Goal: Information Seeking & Learning: Compare options

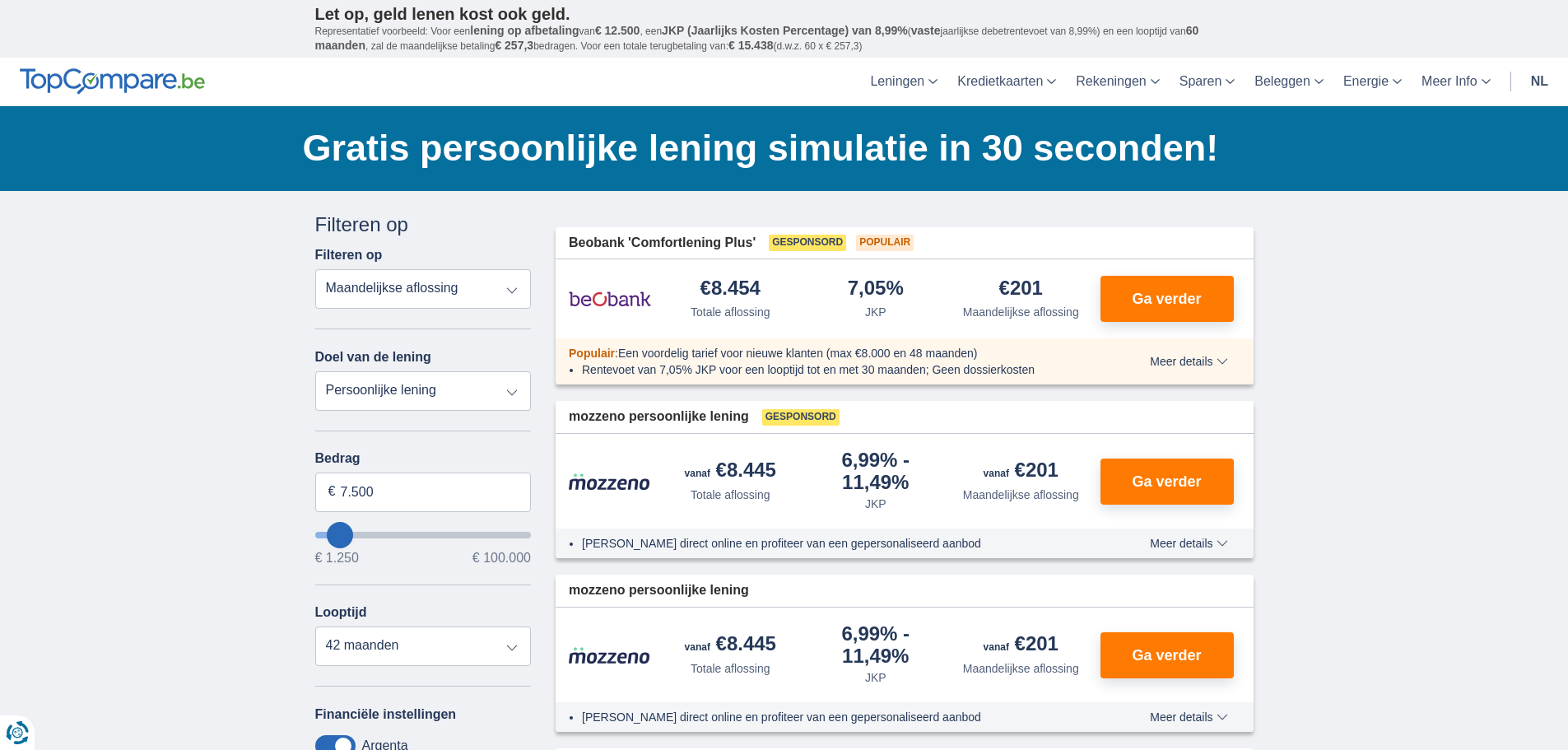
click at [433, 290] on select "Totale aflossing JKP Maandelijkse aflossing" at bounding box center [423, 289] width 216 height 39
click at [315, 269] on select "Totale aflossing JKP Maandelijkse aflossing" at bounding box center [423, 289] width 216 height 39
click at [415, 292] on select "Totale aflossing JKP Maandelijkse aflossing" at bounding box center [423, 289] width 216 height 39
select select "apr+"
click at [315, 269] on select "Totale aflossing JKP Maandelijkse aflossing" at bounding box center [423, 289] width 216 height 39
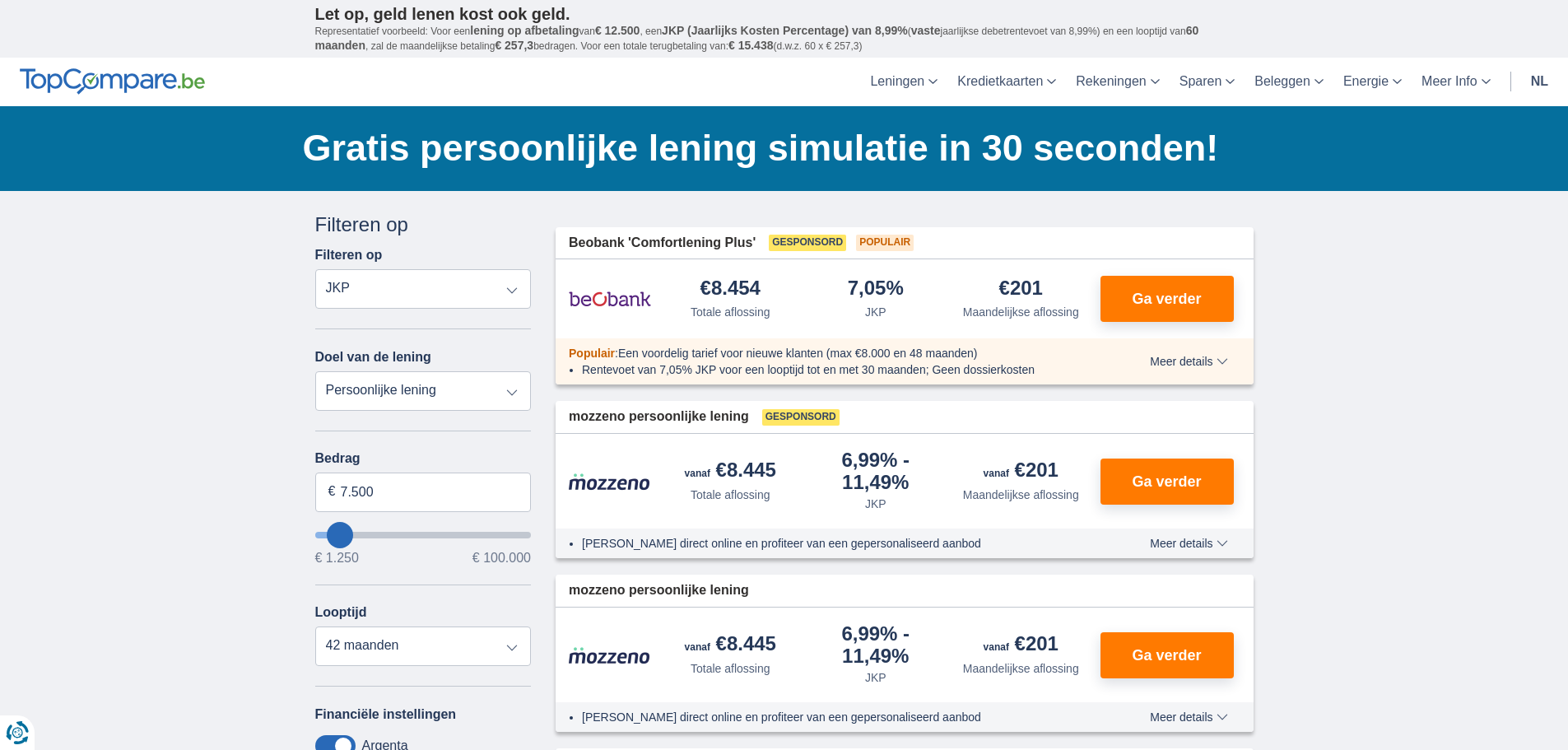
click at [417, 404] on select "Persoonlijke lening Auto Moto / fiets Mobilhome / caravan Renovatie Energie Sch…" at bounding box center [423, 391] width 216 height 39
select select "vehicleLoan"
click at [315, 372] on select "Persoonlijke lening Auto Moto / fiets Mobilhome / caravan Renovatie Energie Sch…" at bounding box center [423, 391] width 216 height 39
select select "3-4"
type input "15.000"
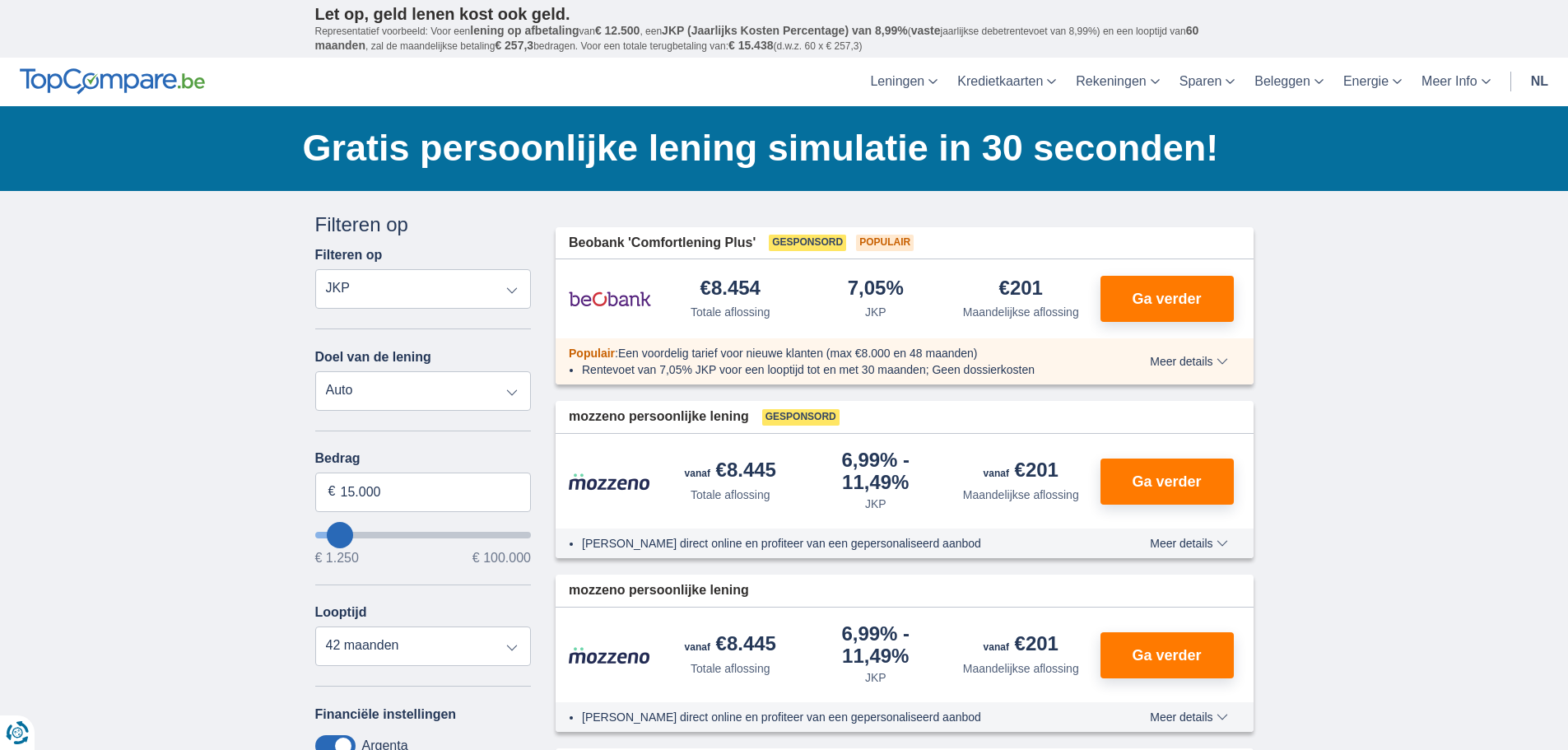
type input "15250"
select select "60"
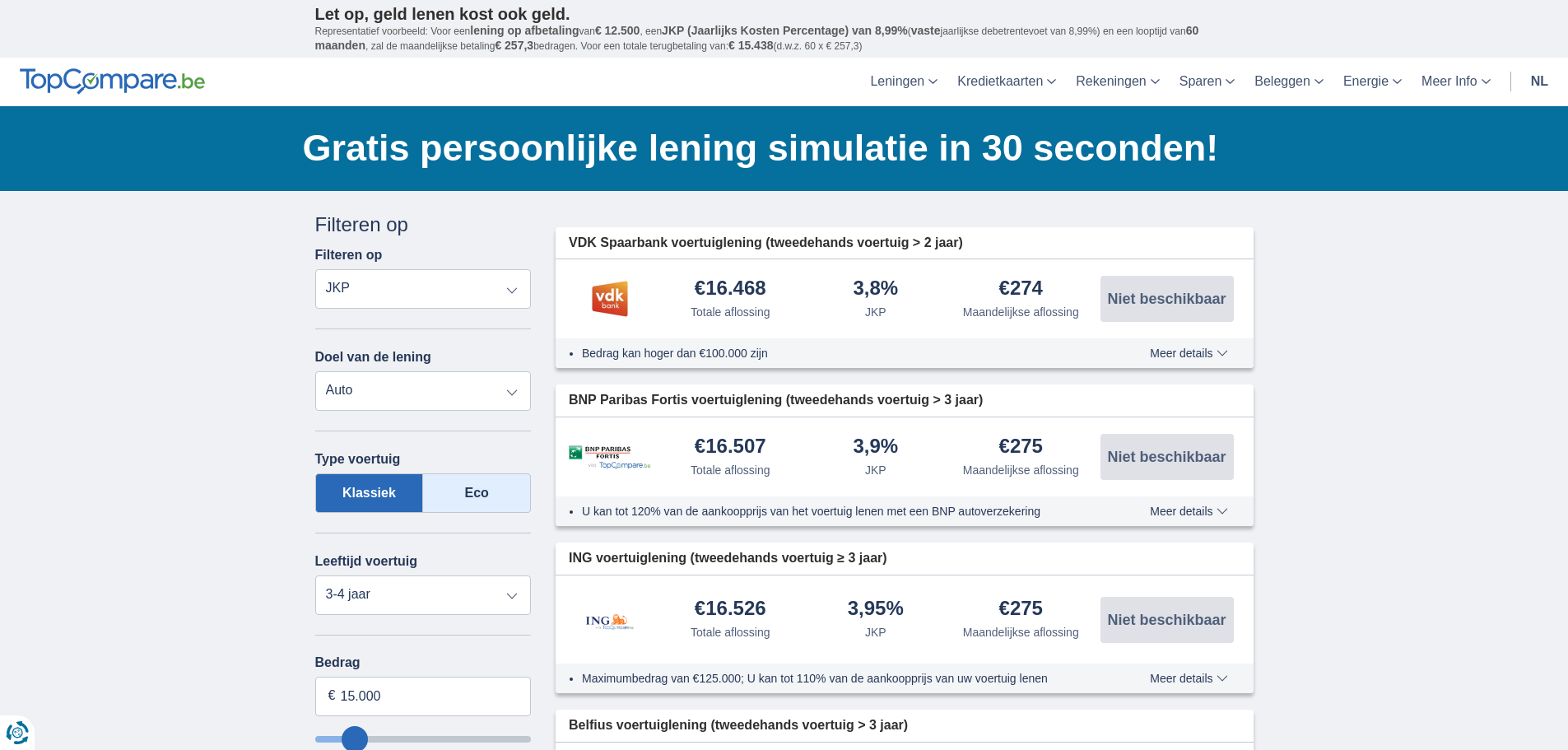
click at [483, 498] on label "Eco" at bounding box center [477, 493] width 108 height 39
click at [0, 0] on input "Eco" at bounding box center [0, 0] width 0 height 0
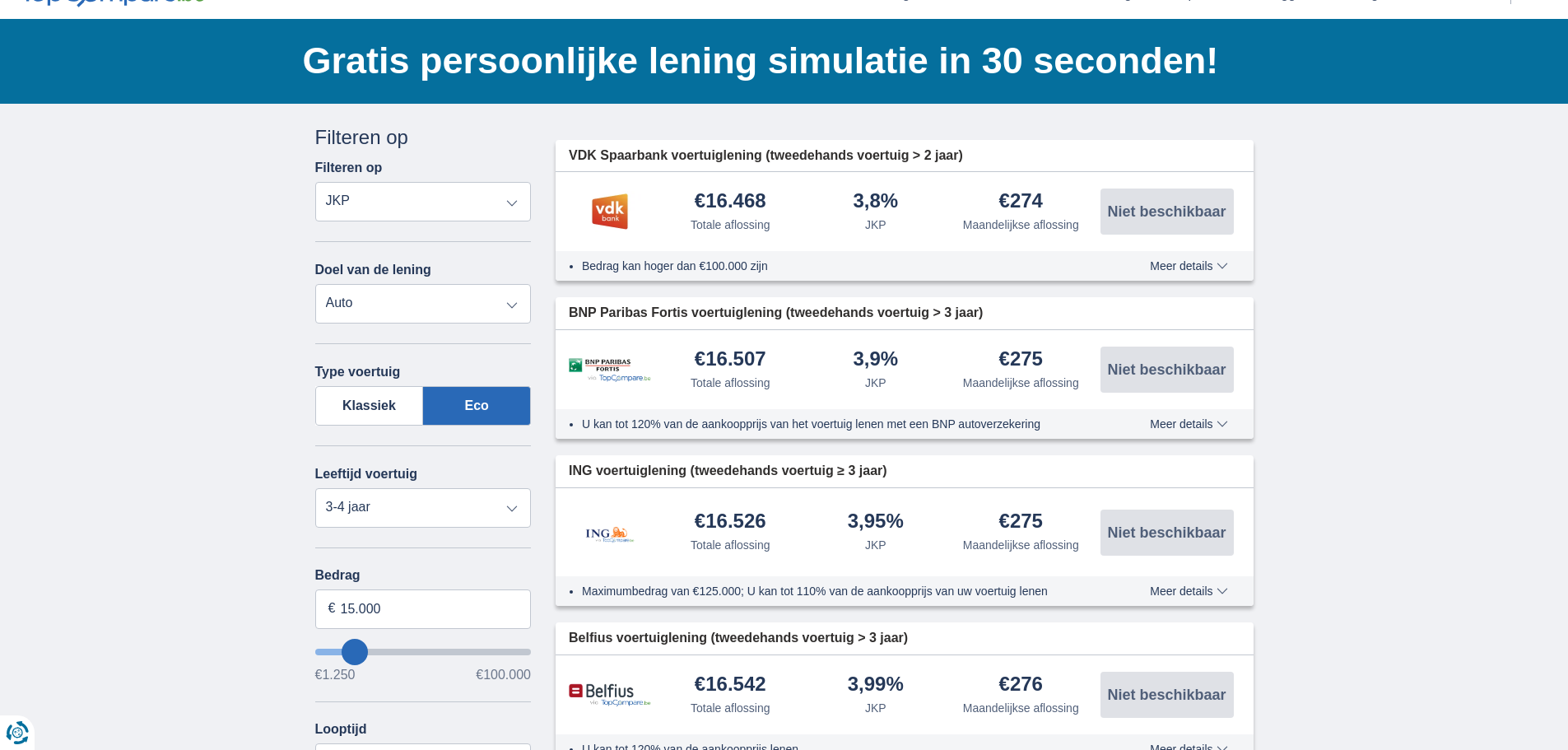
scroll to position [83, 0]
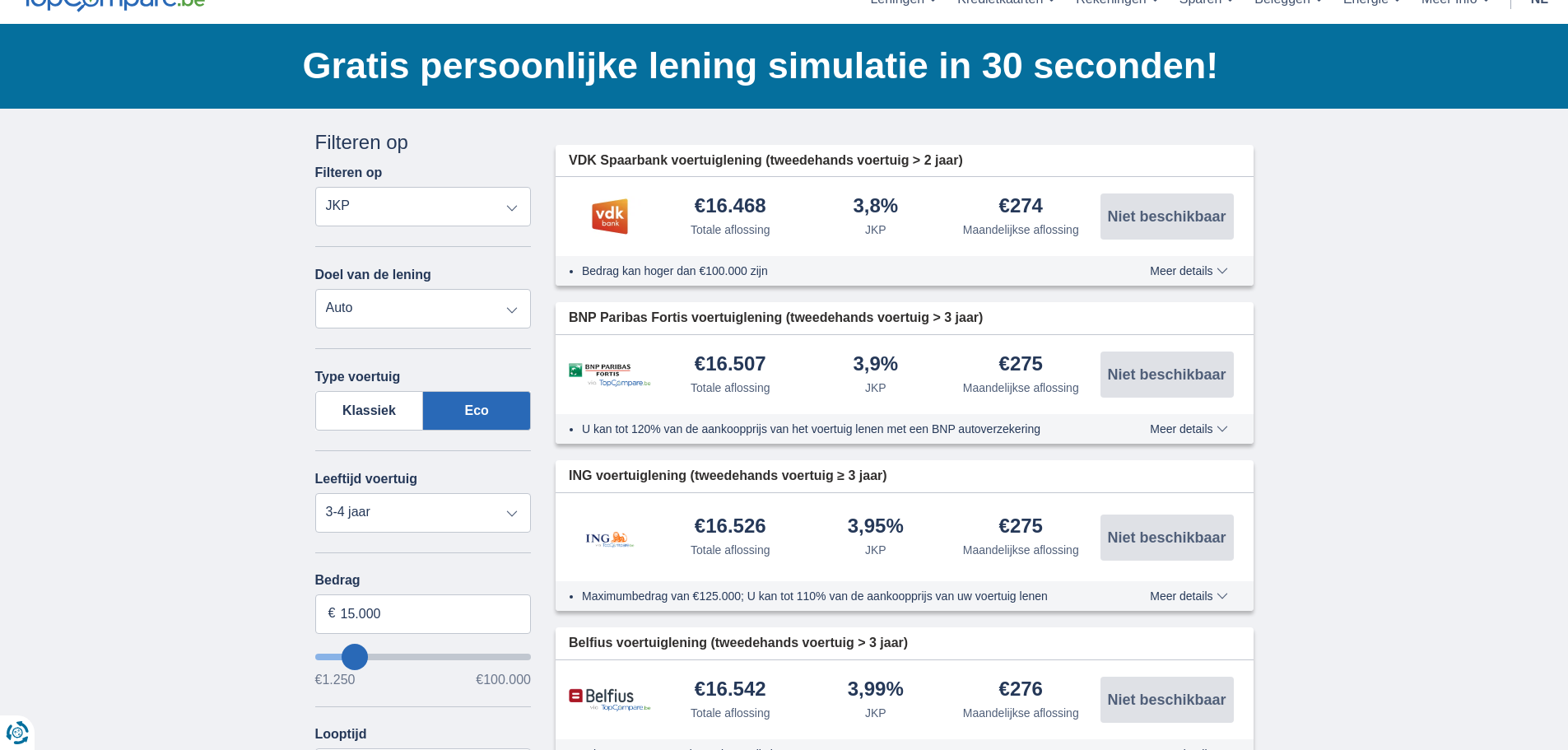
click at [408, 215] on select "Totale aflossing JKP Maandelijkse aflossing" at bounding box center [423, 206] width 216 height 39
click at [392, 321] on select "Persoonlijke lening Auto Moto / fiets Mobilhome / caravan Renovatie Energie Sch…" at bounding box center [423, 309] width 216 height 39
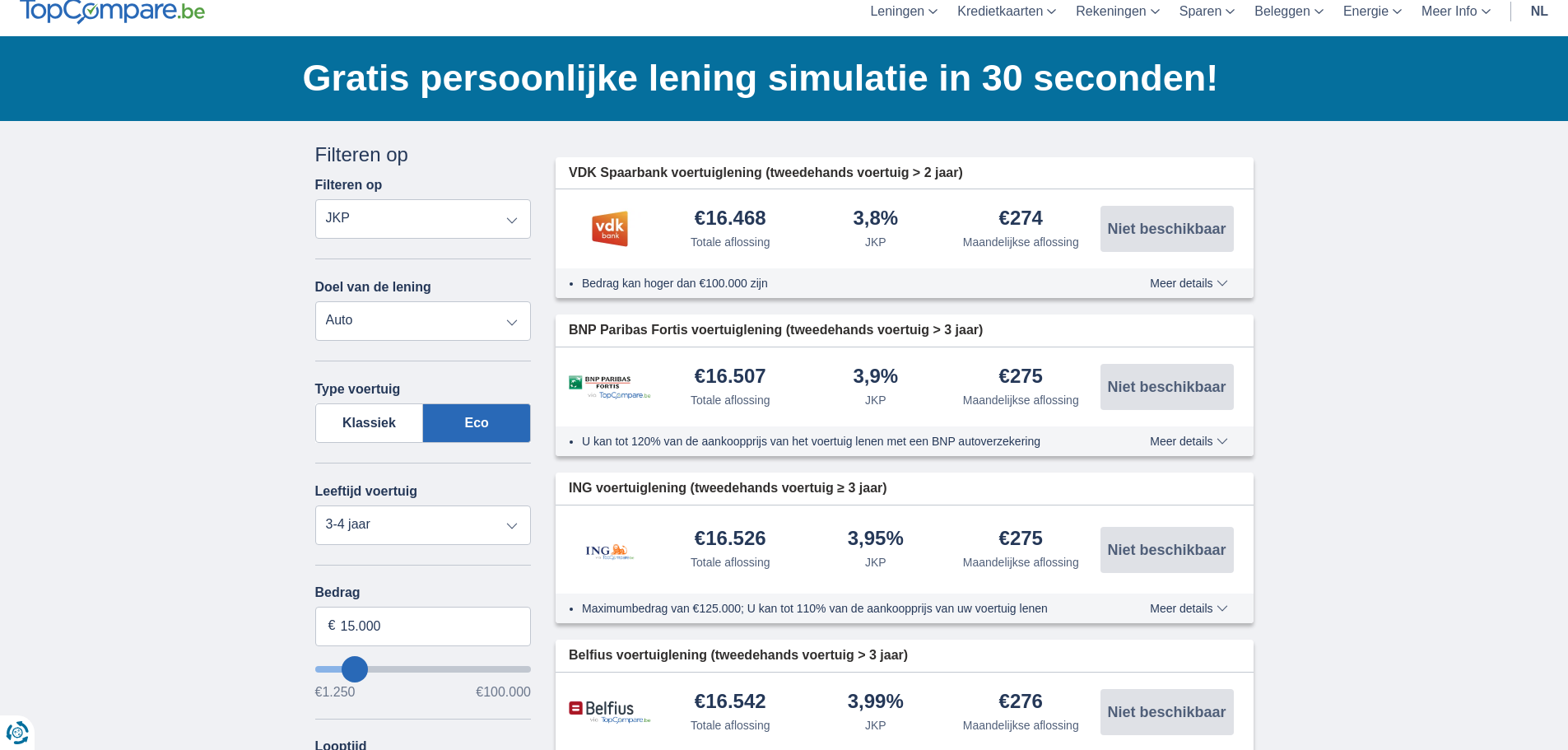
scroll to position [0, 0]
